Goal: Transaction & Acquisition: Download file/media

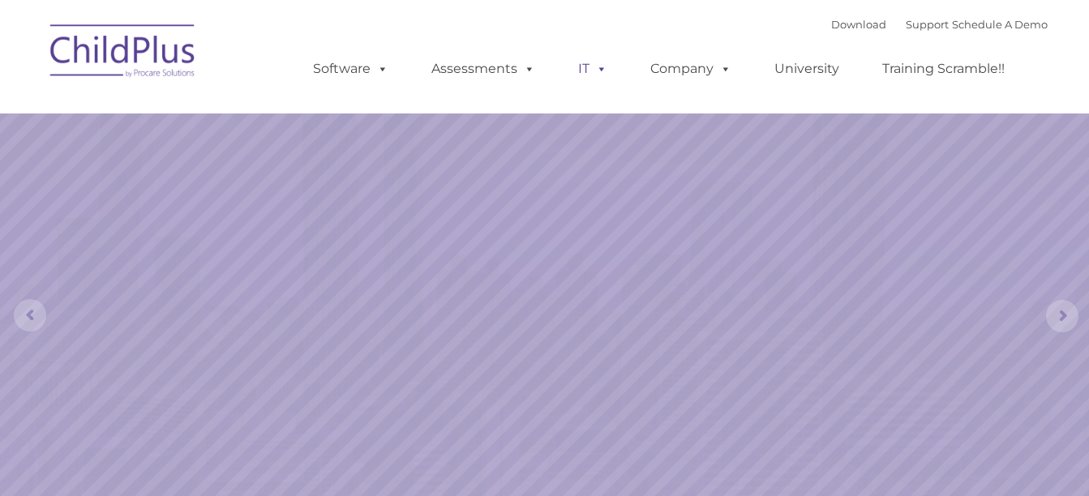
select select "MEDIUM"
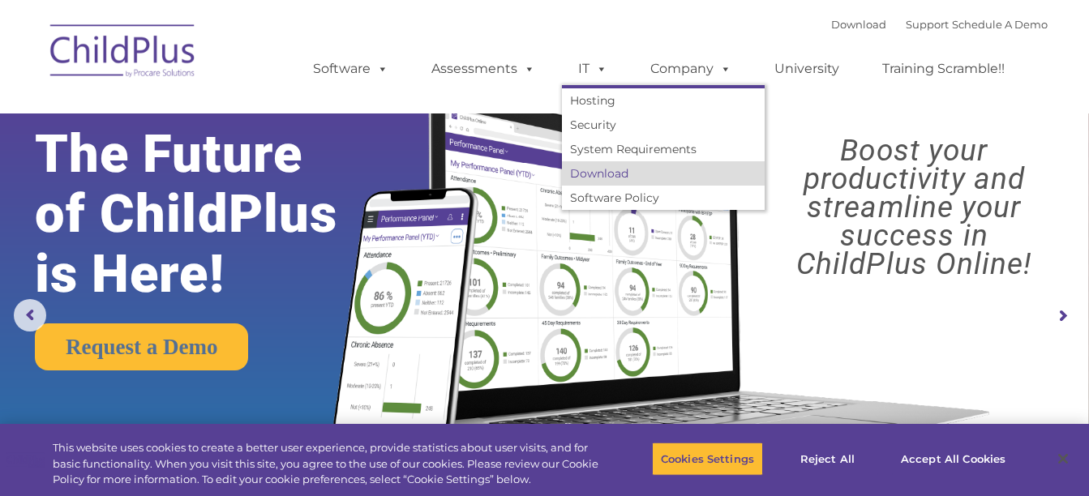
click at [596, 167] on link "Download" at bounding box center [663, 173] width 203 height 24
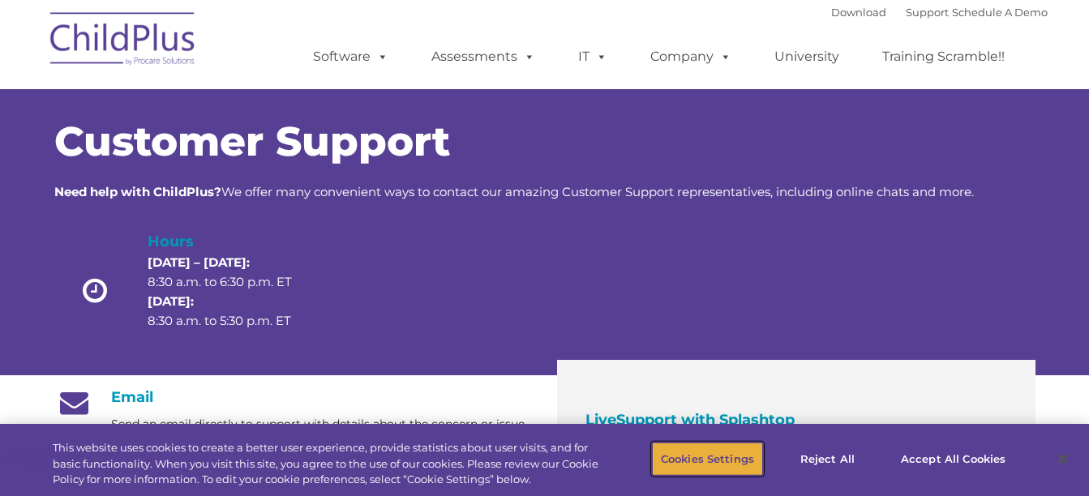
click at [707, 463] on button "Cookies Settings" at bounding box center [707, 459] width 111 height 34
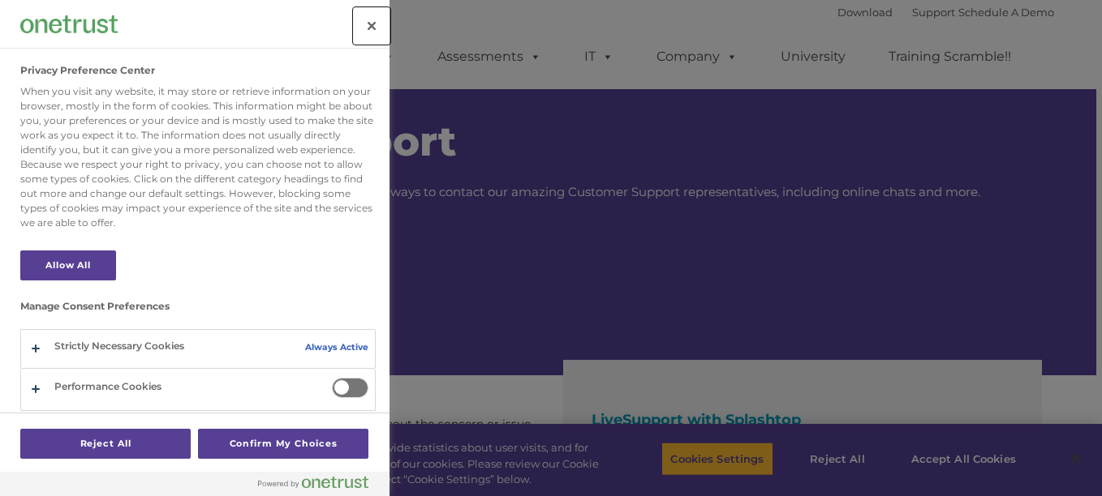
click at [364, 38] on button "Close" at bounding box center [372, 26] width 36 height 36
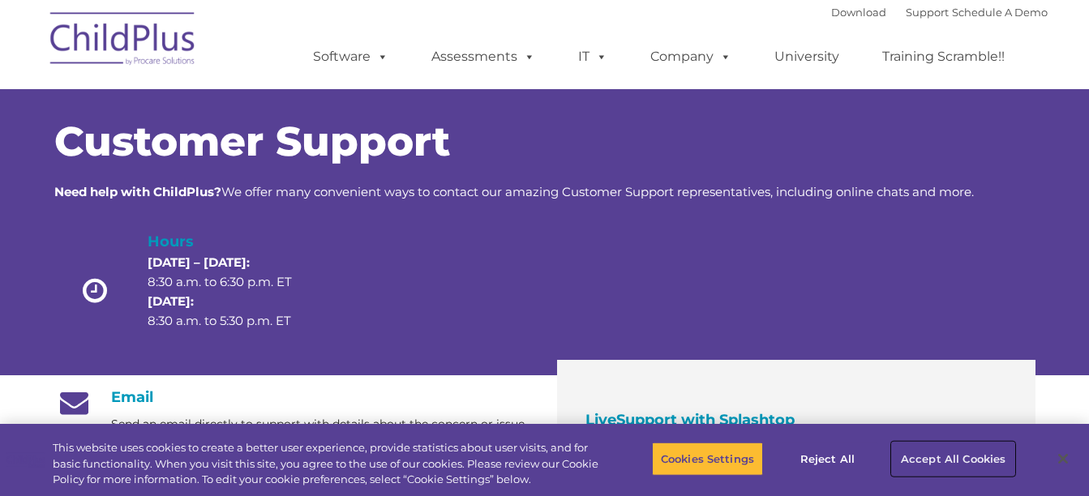
click at [935, 459] on button "Accept All Cookies" at bounding box center [953, 459] width 122 height 34
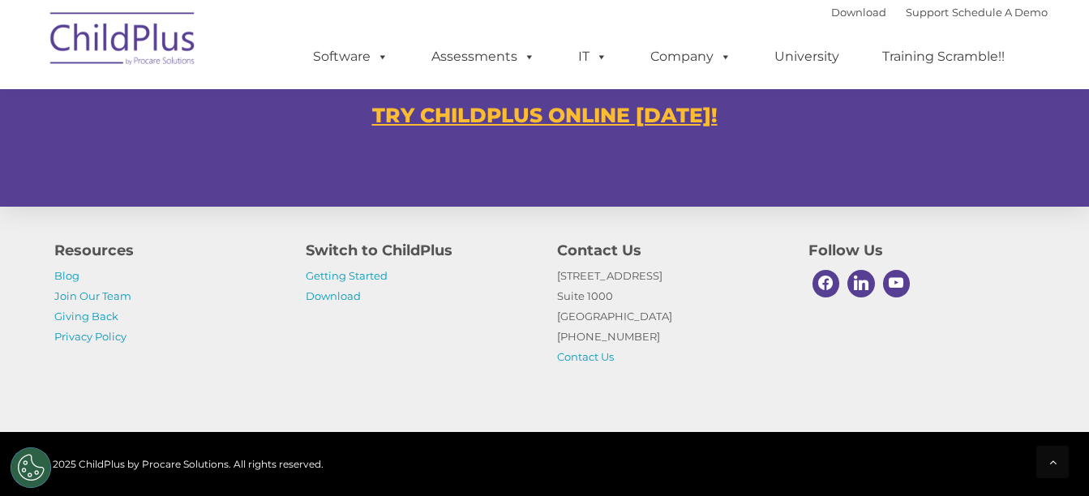
scroll to position [1067, 0]
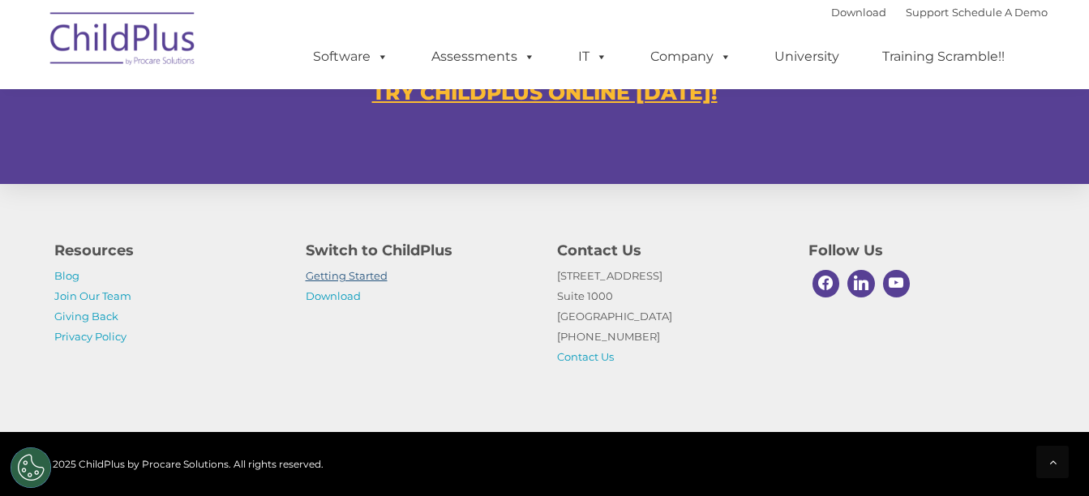
click at [330, 277] on link "Getting Started" at bounding box center [347, 275] width 82 height 13
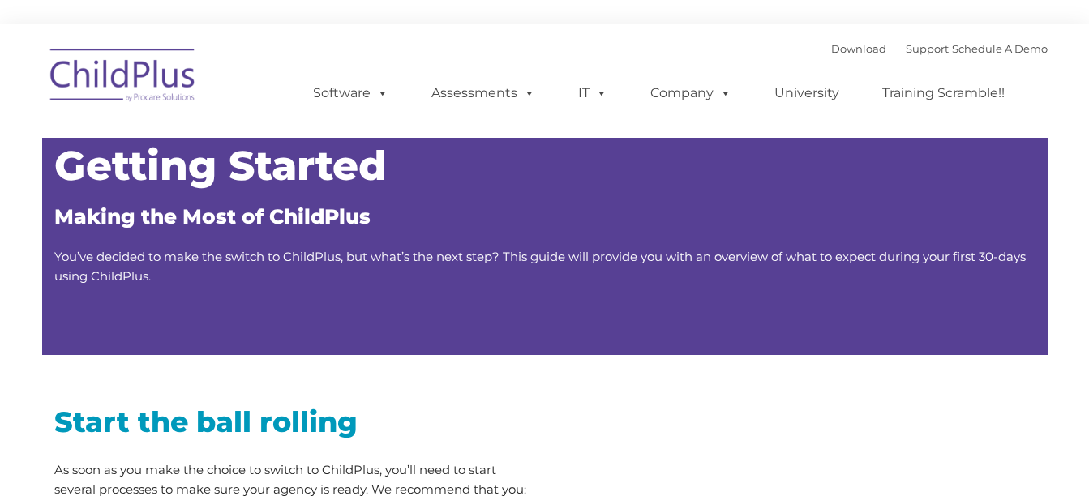
type input ""
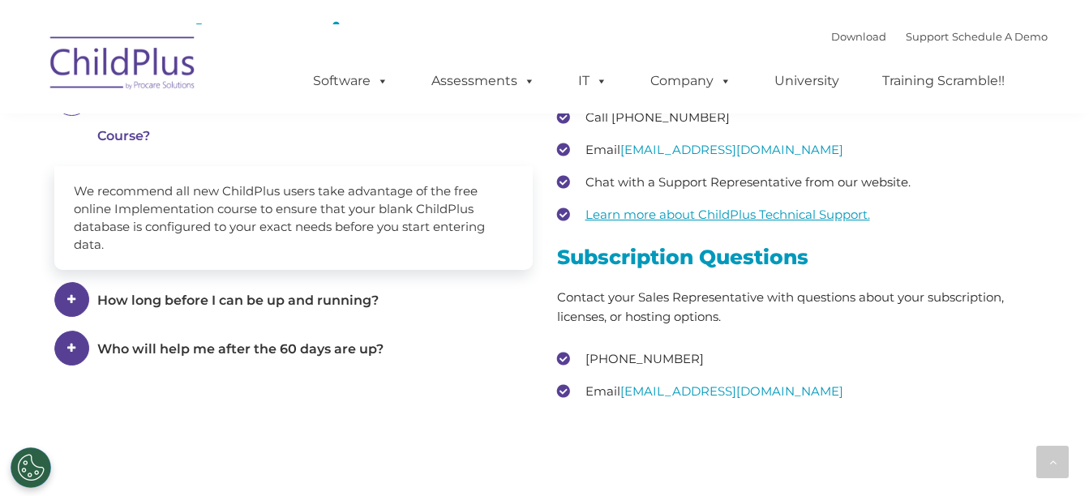
scroll to position [2656, 0]
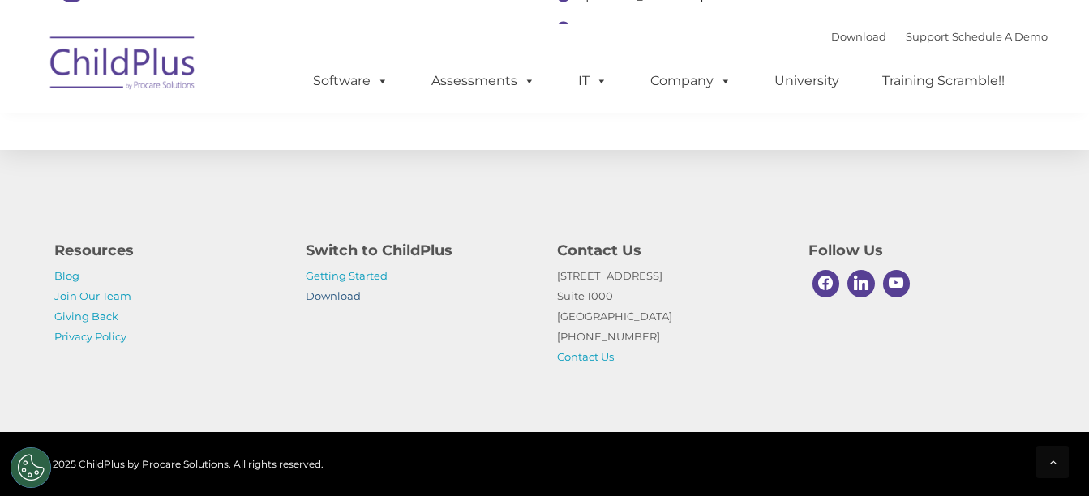
click at [346, 298] on link "Download" at bounding box center [333, 296] width 55 height 13
